Goal: Task Accomplishment & Management: Manage account settings

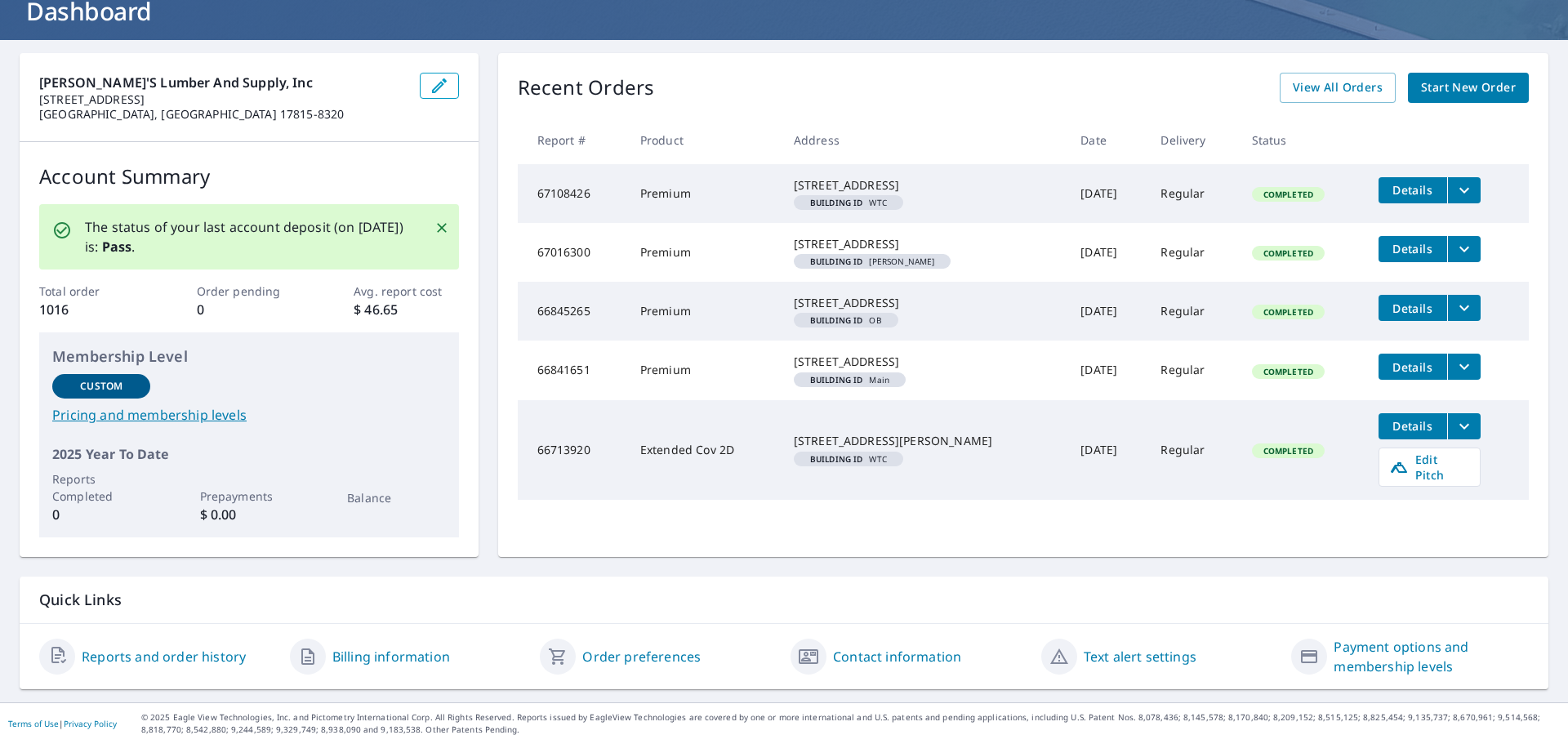
scroll to position [127, 0]
click at [1294, 78] on span "View All Orders" at bounding box center [1337, 88] width 89 height 20
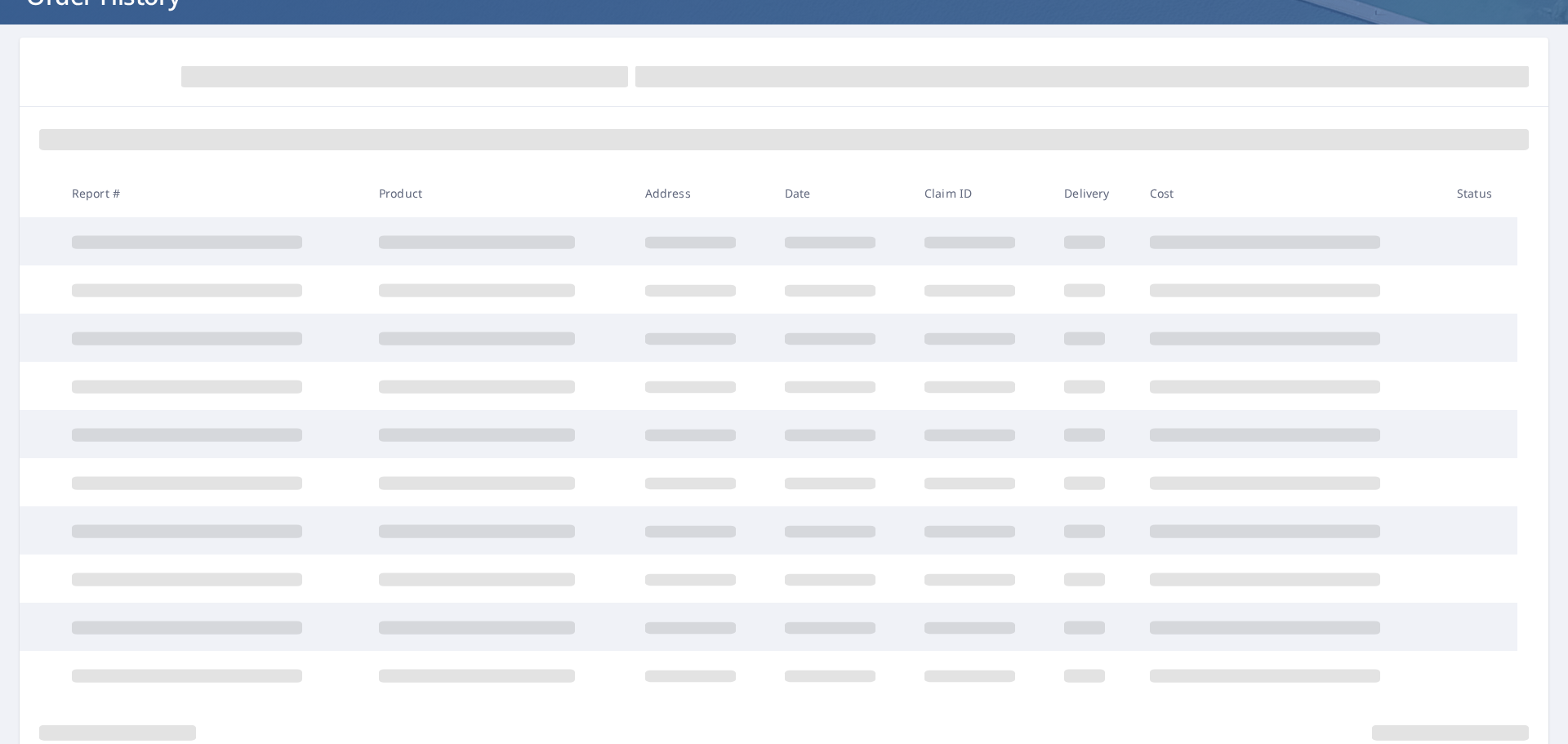
scroll to position [127, 0]
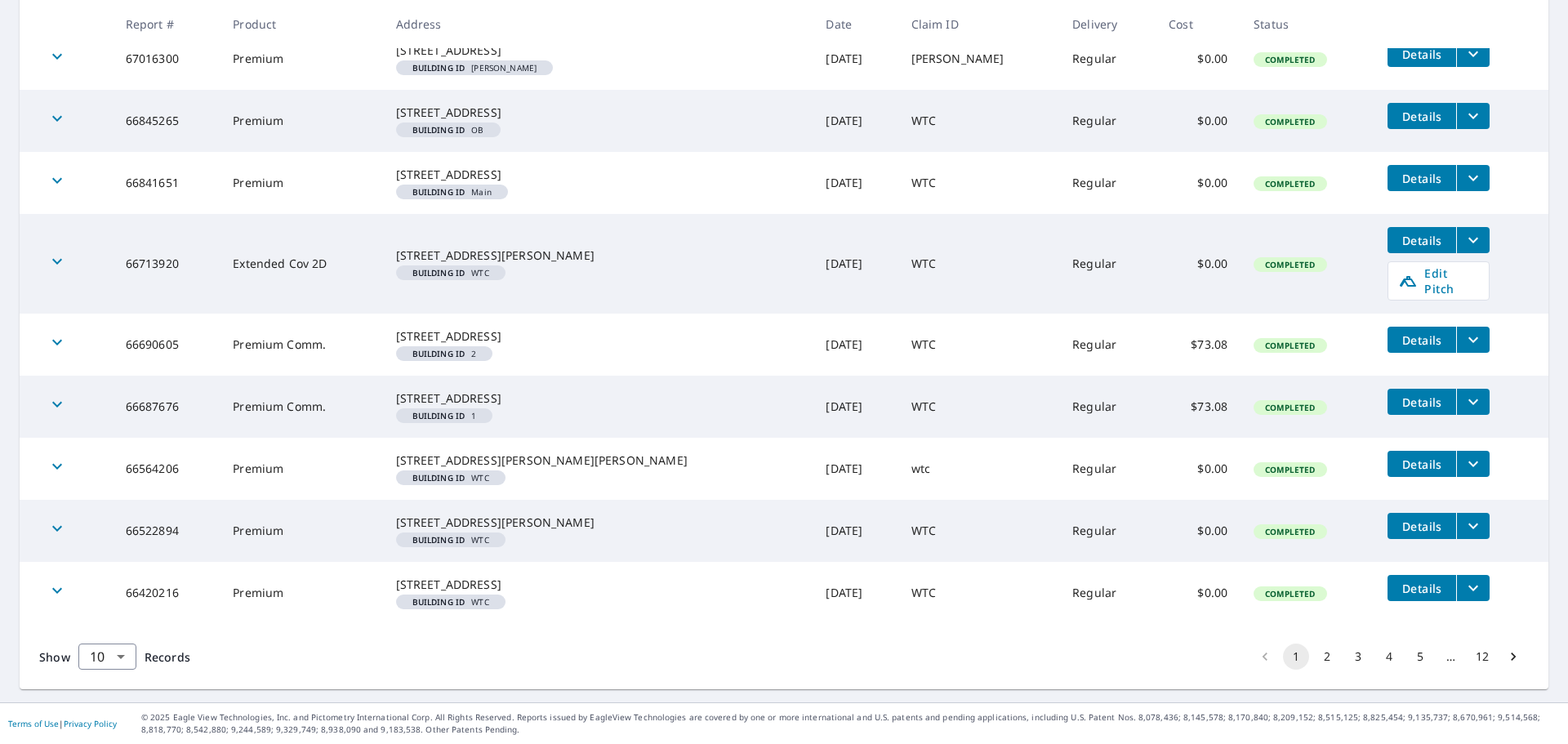
scroll to position [505, 0]
click at [121, 661] on body "BR BR Dashboard Order History Order BR Dashboard / Order History Order History …" at bounding box center [784, 372] width 1568 height 744
click at [108, 713] on li "100" at bounding box center [106, 709] width 58 height 29
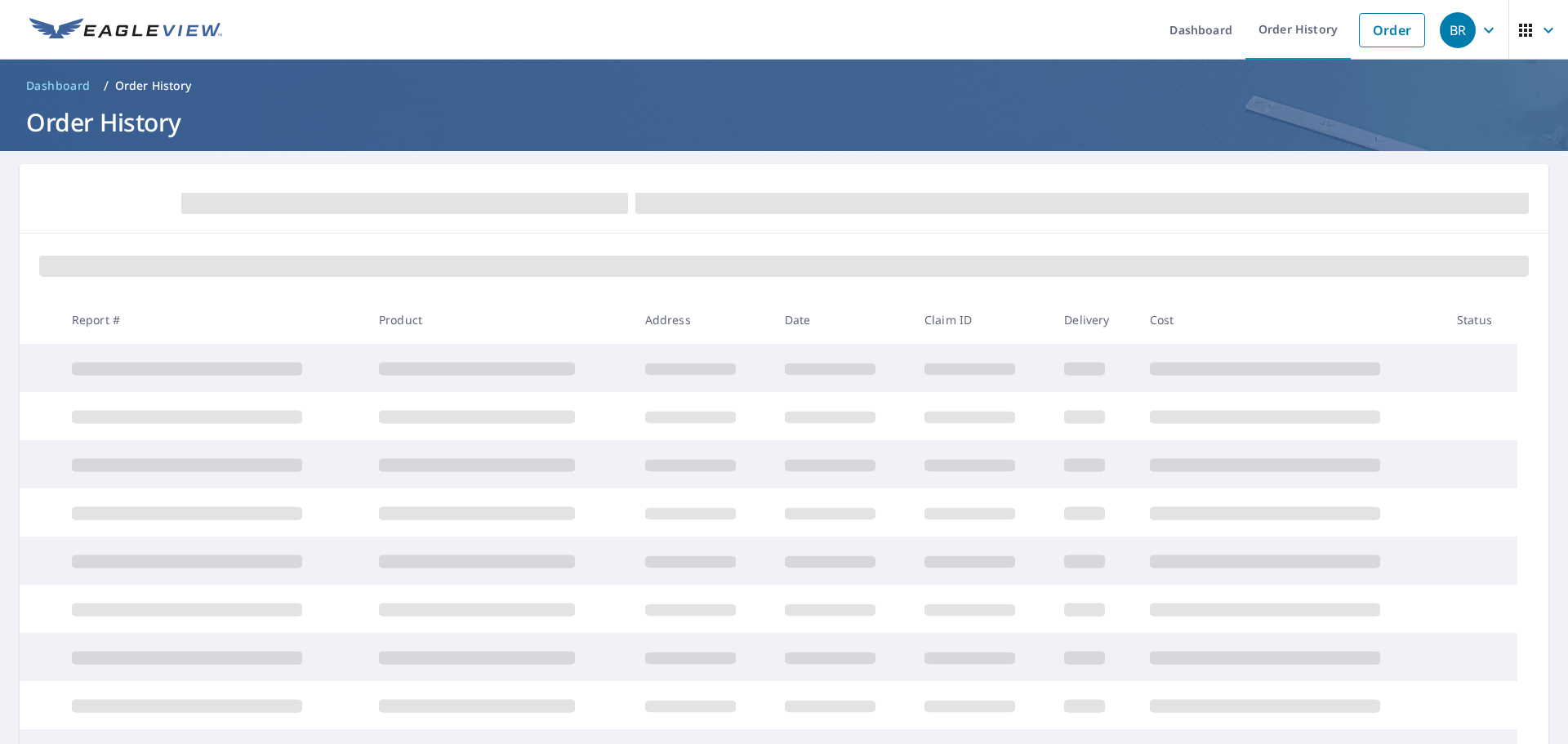
click at [889, 310] on th "Date" at bounding box center [842, 320] width 140 height 48
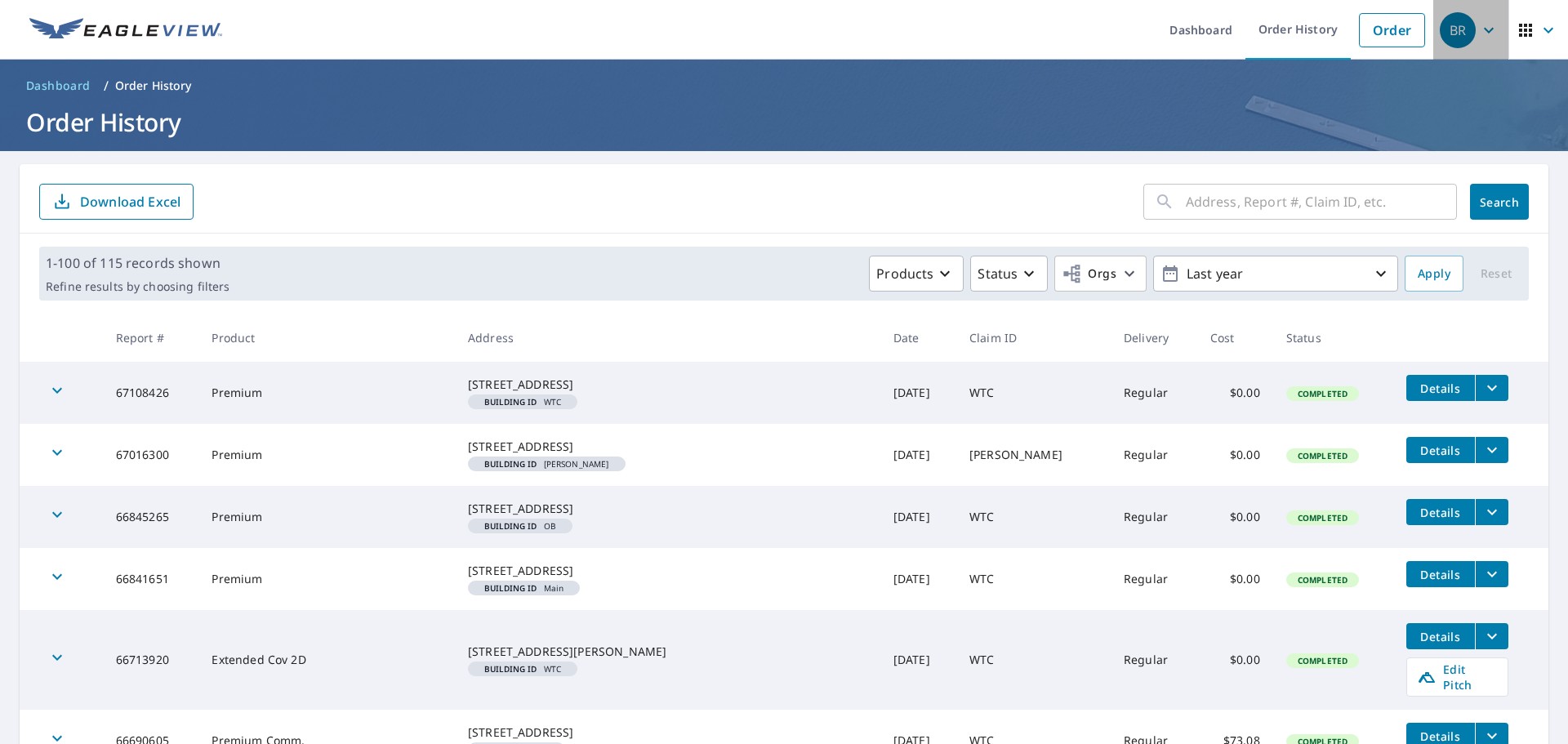
click at [1481, 27] on icon "button" at bounding box center [1489, 30] width 19 height 19
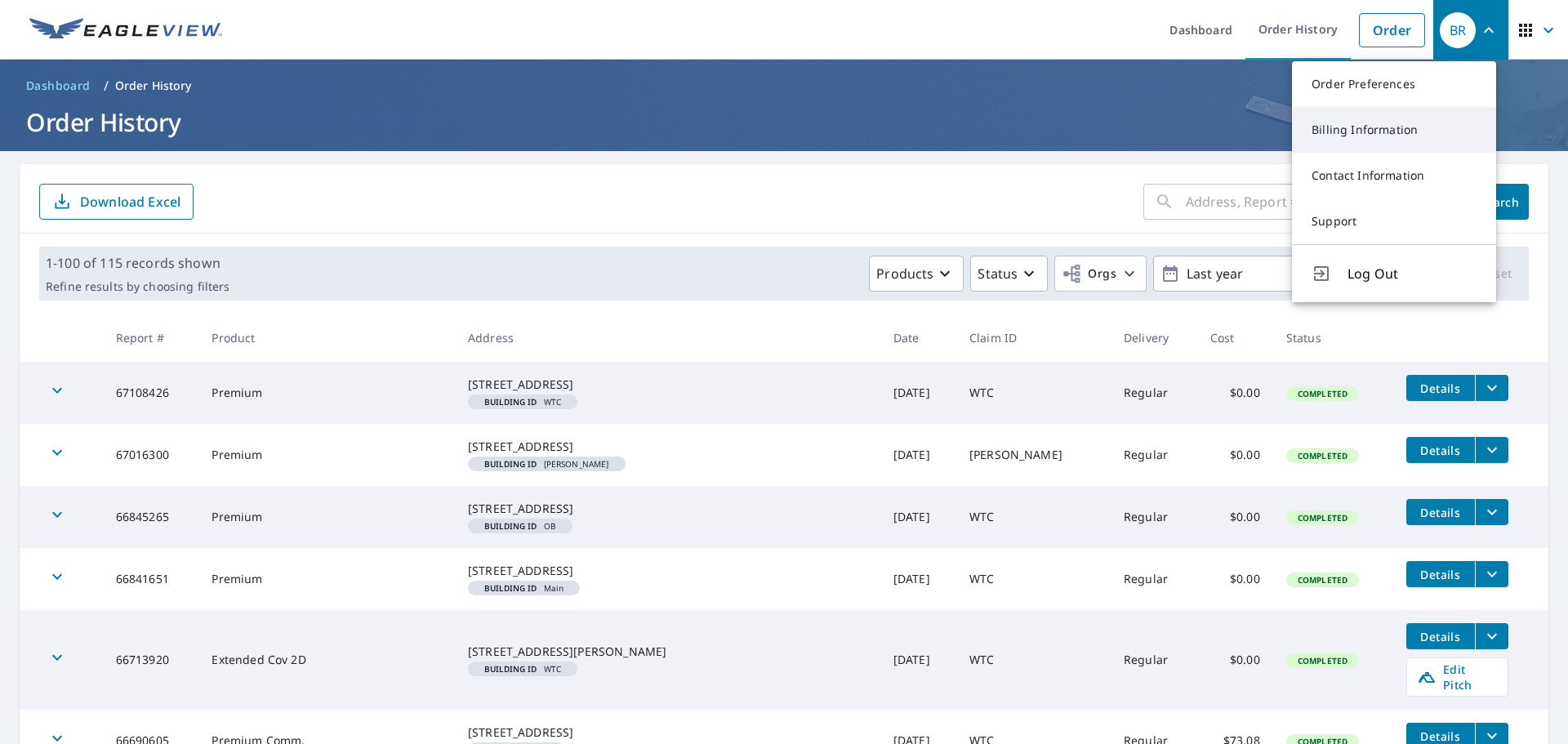
click at [1394, 131] on link "Billing Information" at bounding box center [1394, 130] width 205 height 46
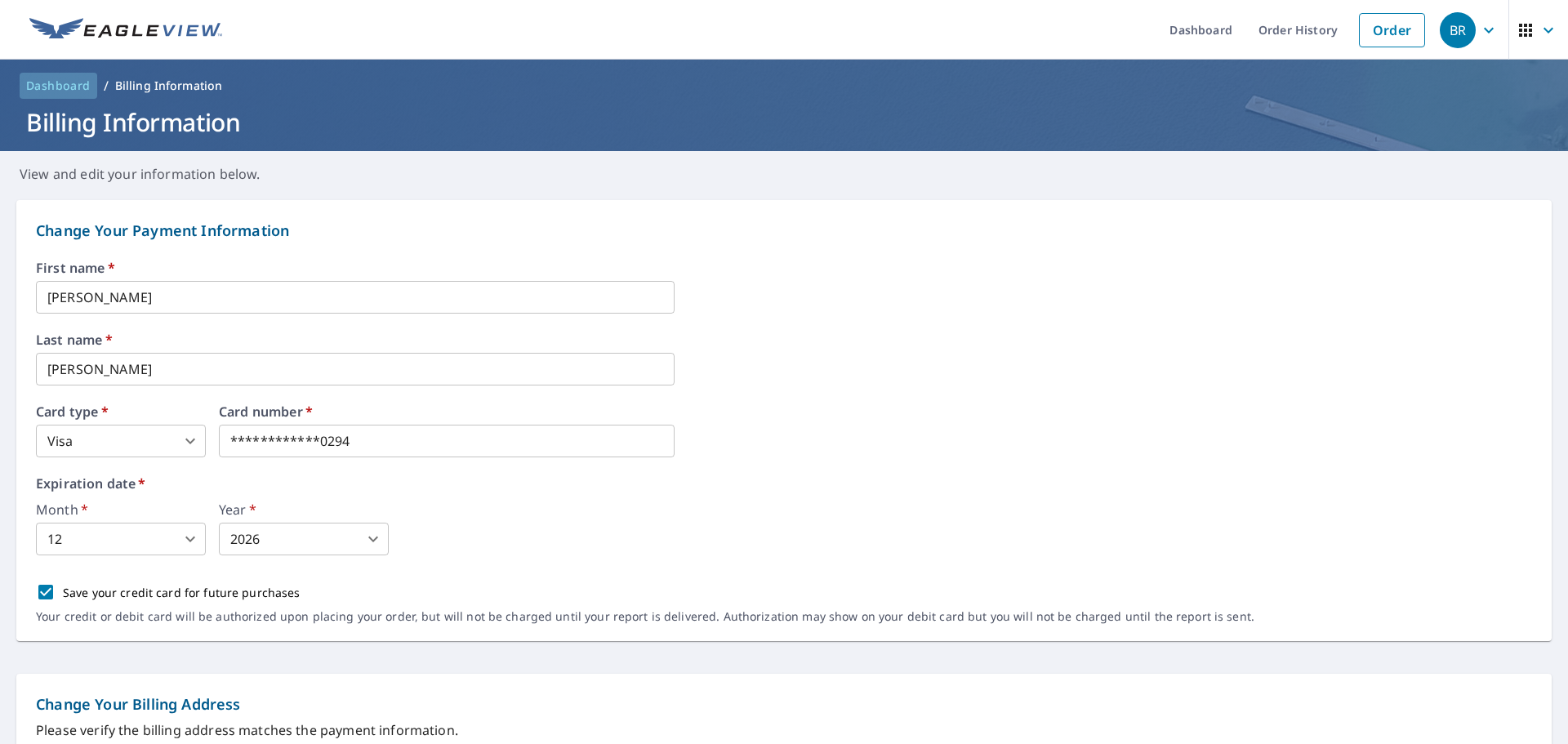
click at [66, 86] on span "Dashboard" at bounding box center [58, 86] width 65 height 16
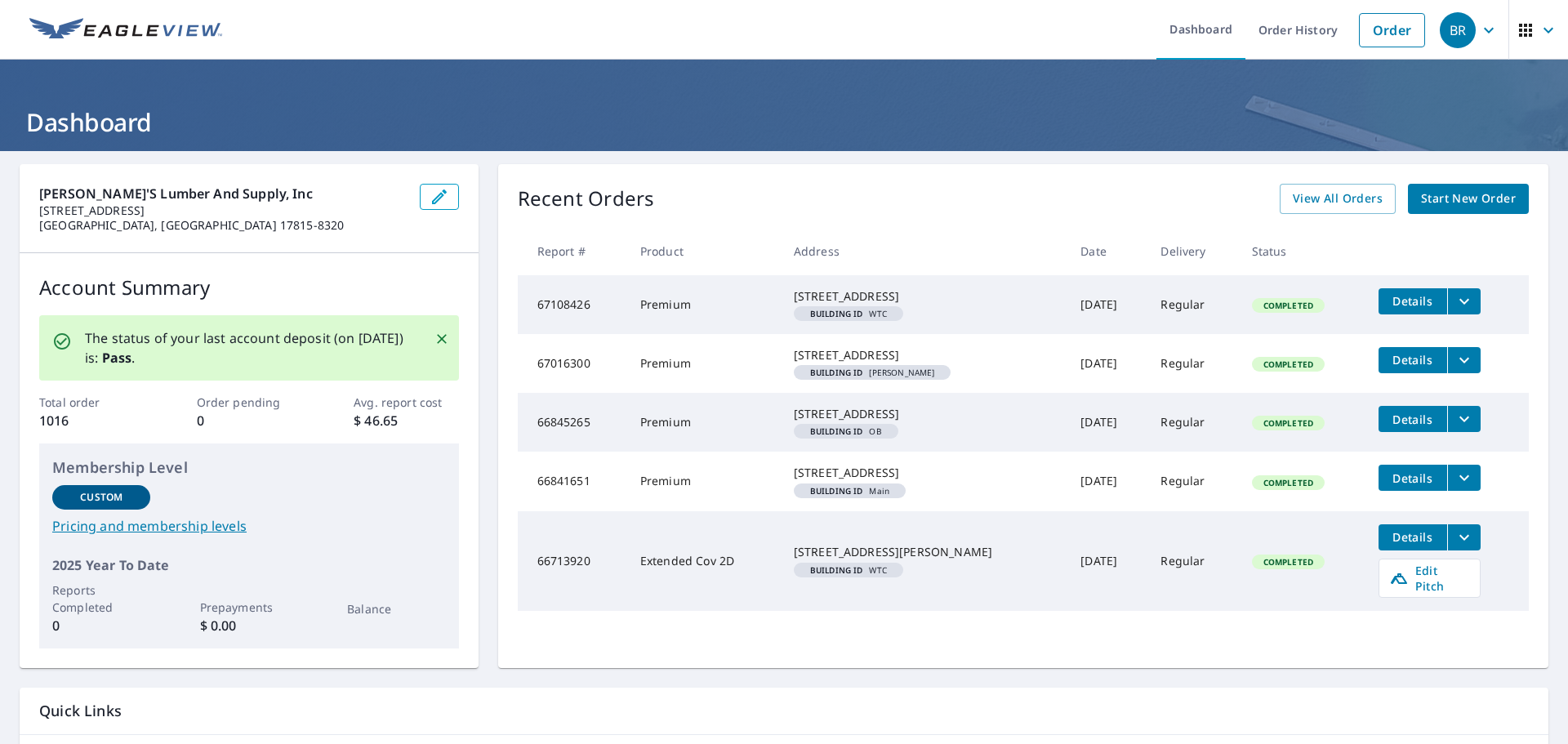
click at [1479, 24] on icon "button" at bounding box center [1489, 30] width 19 height 19
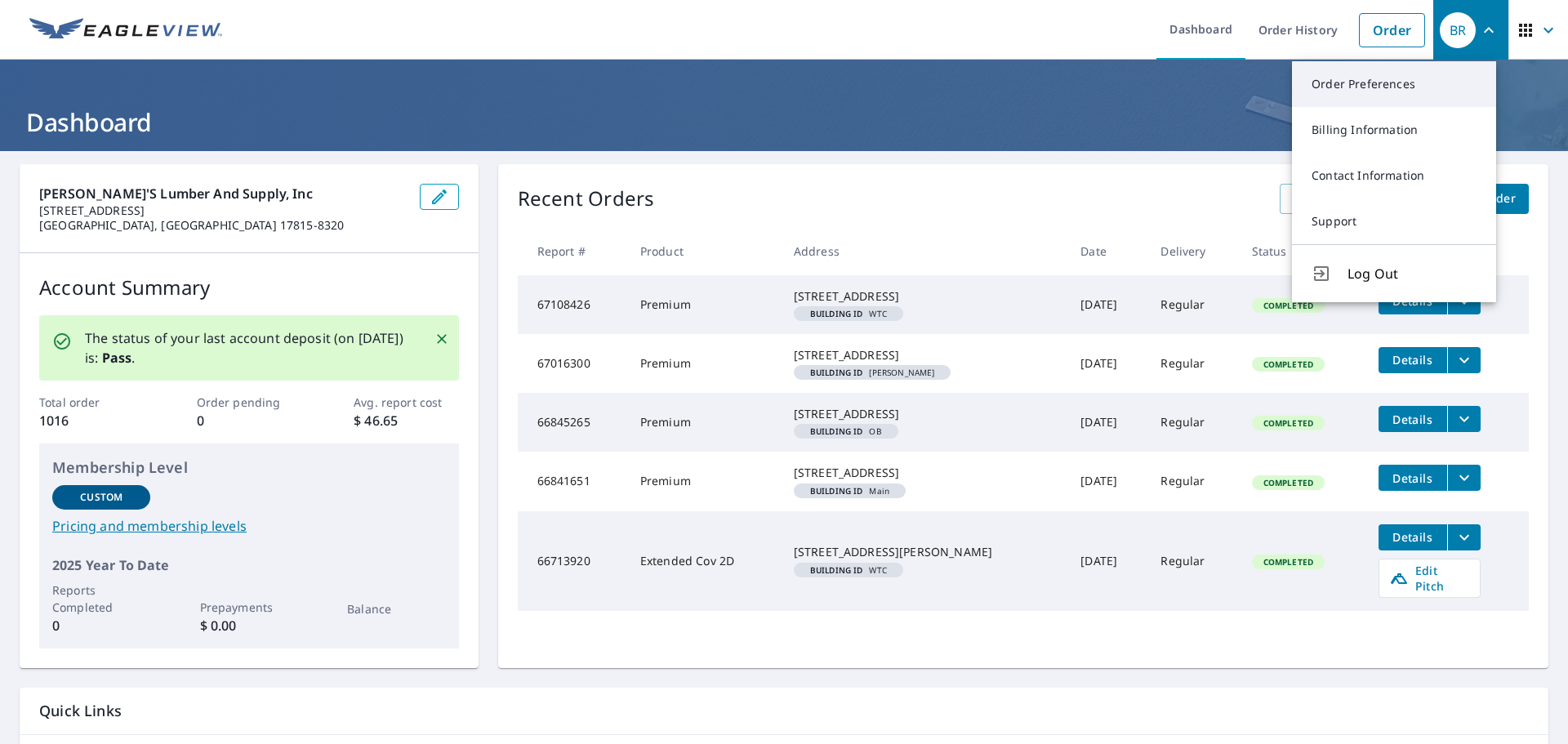
click at [1355, 67] on link "Order Preferences" at bounding box center [1394, 84] width 205 height 46
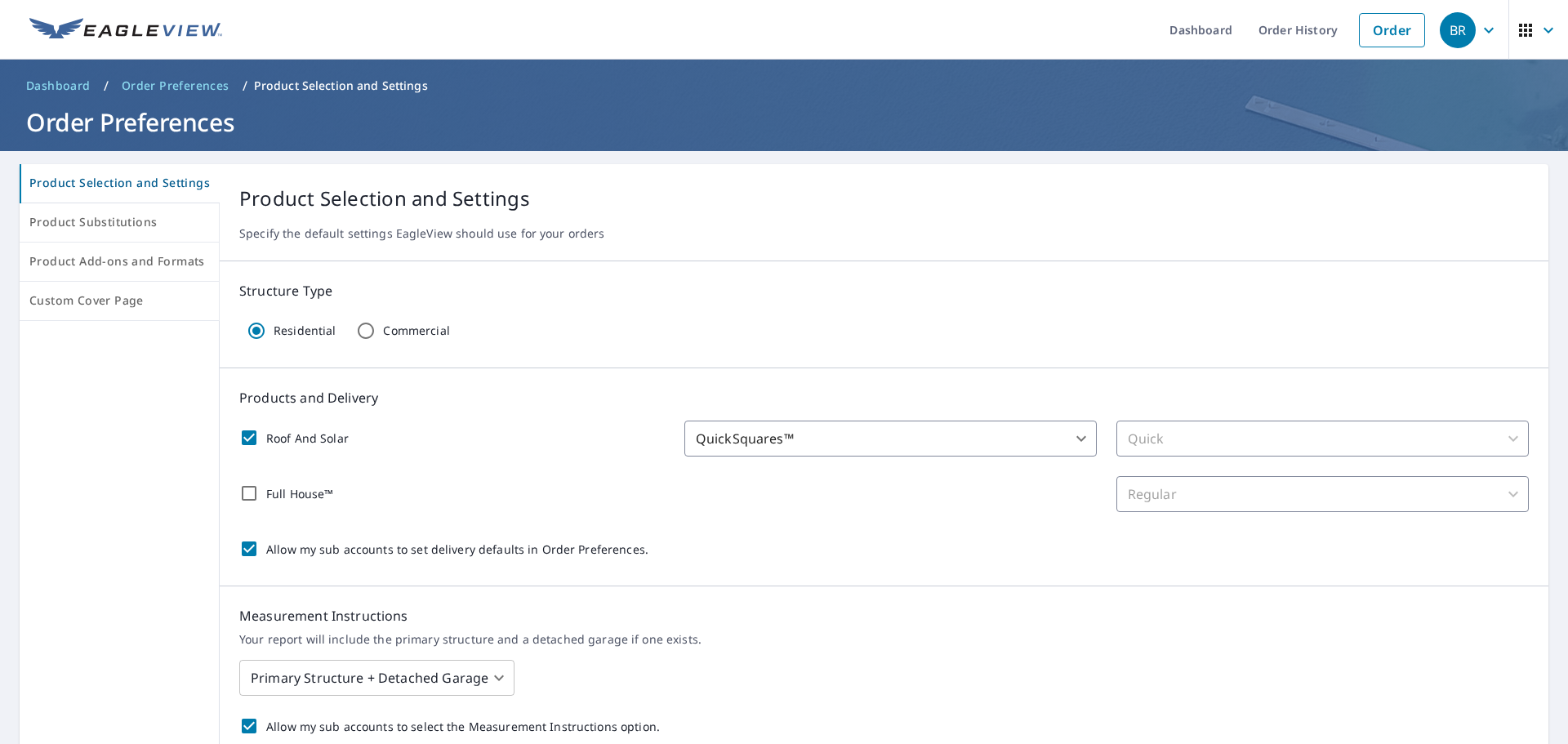
click at [1463, 26] on div "BR" at bounding box center [1457, 30] width 36 height 36
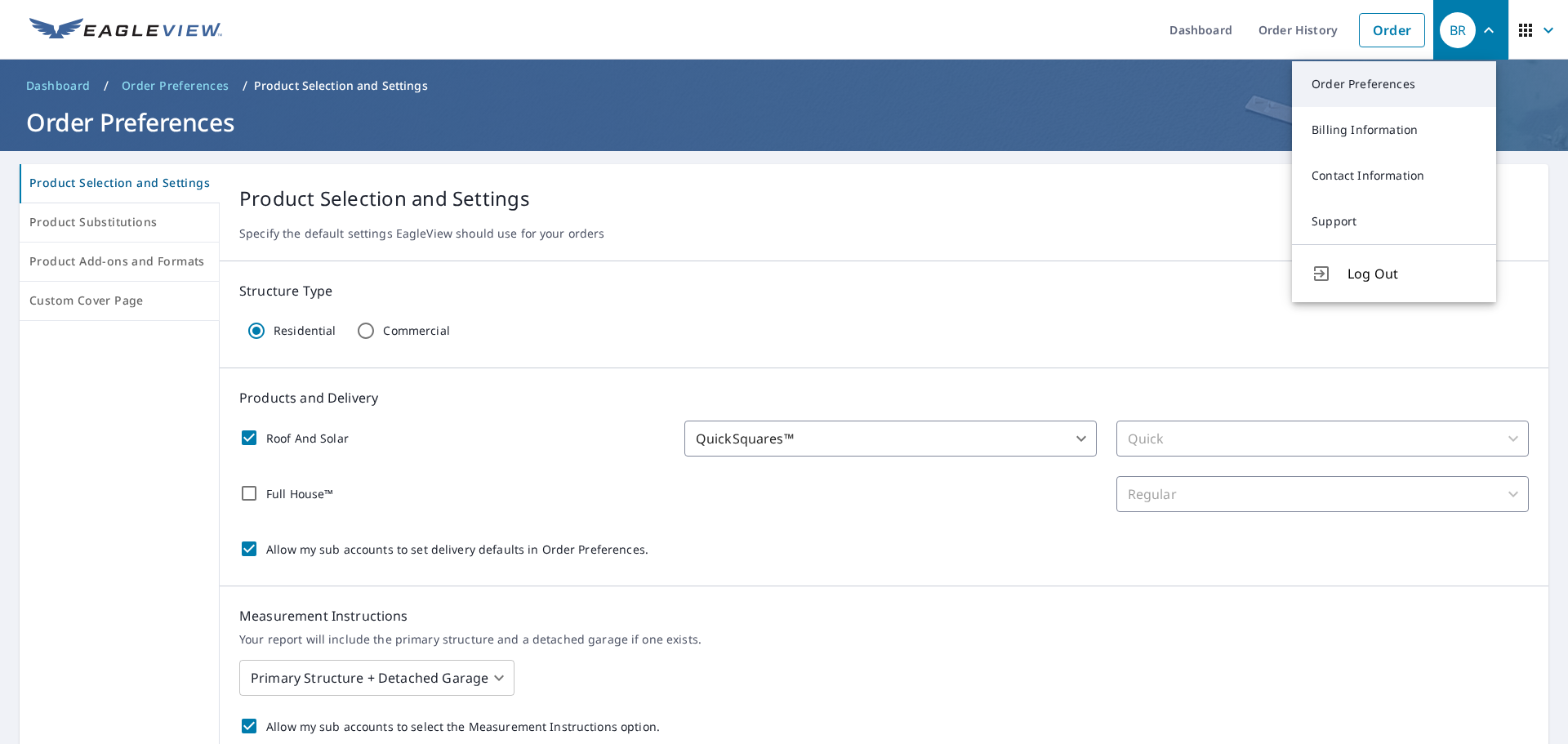
click at [1365, 80] on link "Order Preferences" at bounding box center [1394, 84] width 205 height 46
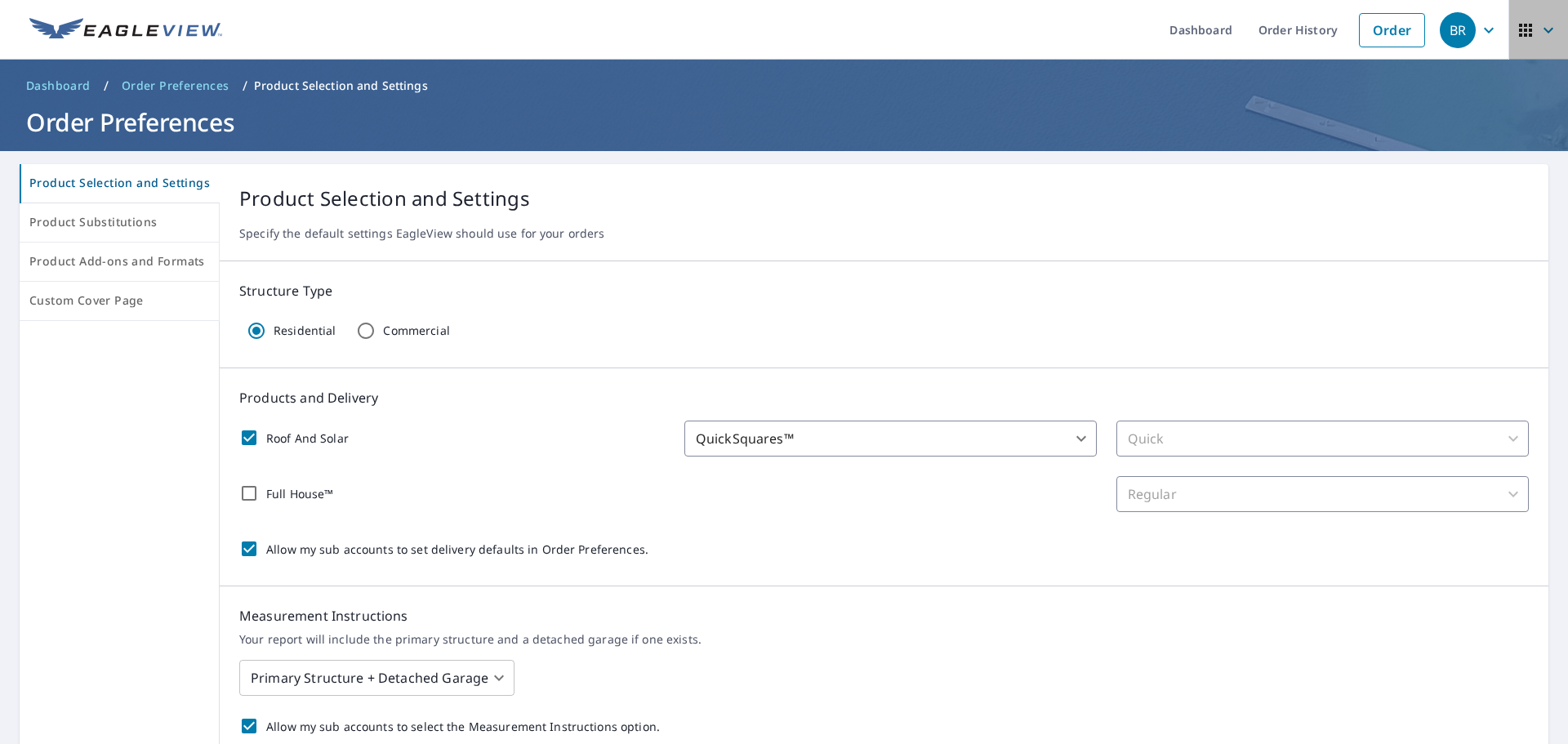
click at [1543, 20] on icon "button" at bounding box center [1549, 30] width 19 height 19
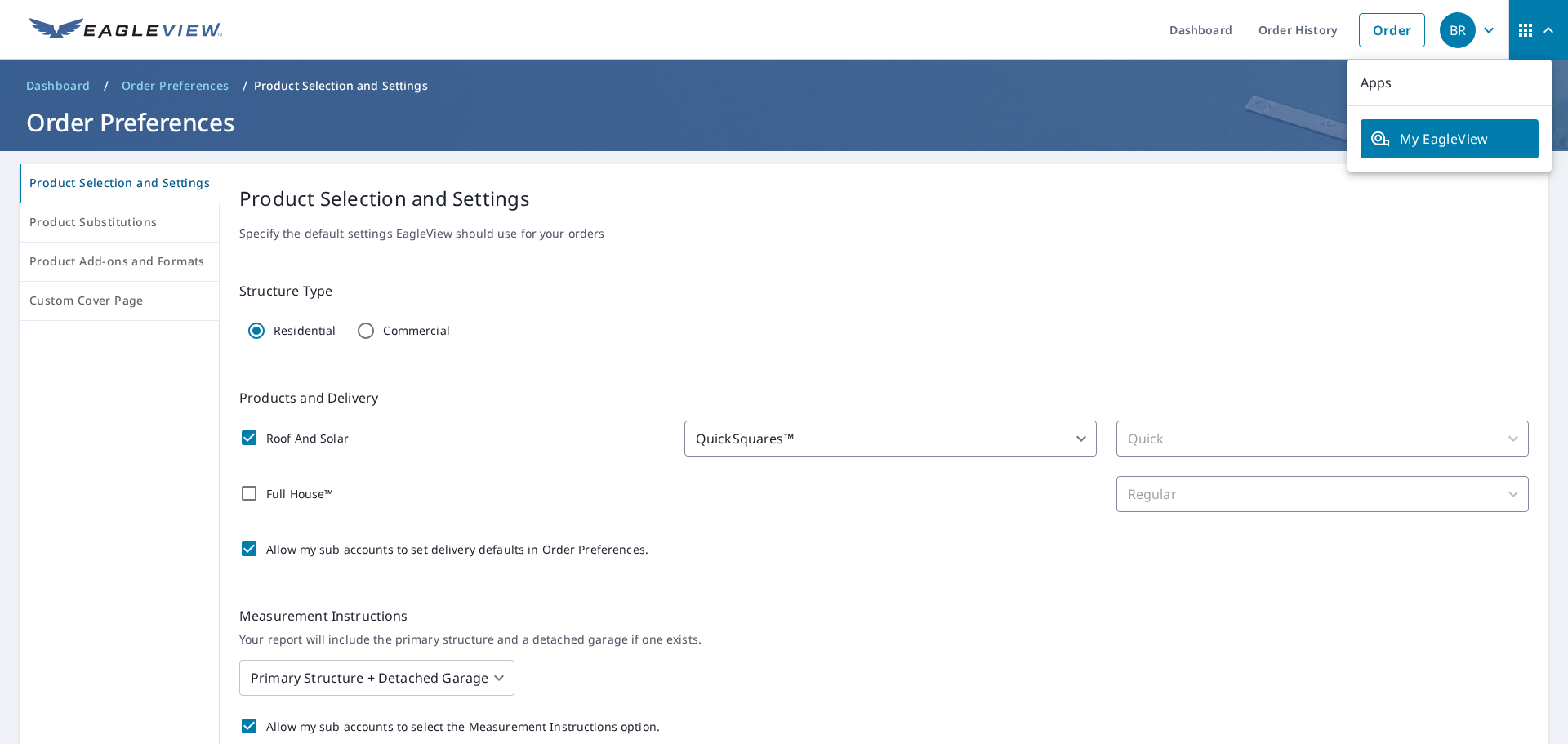
click at [1262, 81] on ol "Dashboard / Order Preferences / Product Selection and Settings" at bounding box center [784, 86] width 1529 height 27
